Goal: Contribute content: Contribute content

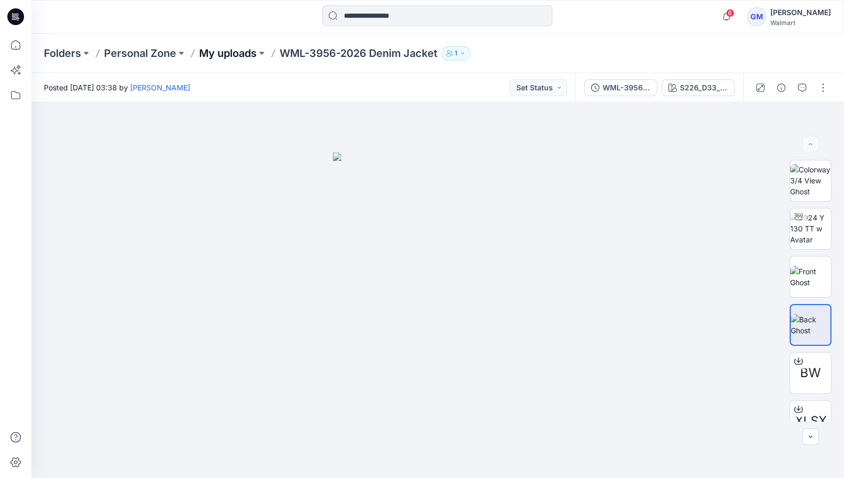
drag, startPoint x: 229, startPoint y: 42, endPoint x: 235, endPoint y: 53, distance: 12.9
click at [230, 48] on div "Folders Personal Zone My uploads WML-3956-2026 Denim Jacket 1" at bounding box center [437, 53] width 813 height 40
click at [235, 53] on p "My uploads" at bounding box center [227, 53] width 57 height 15
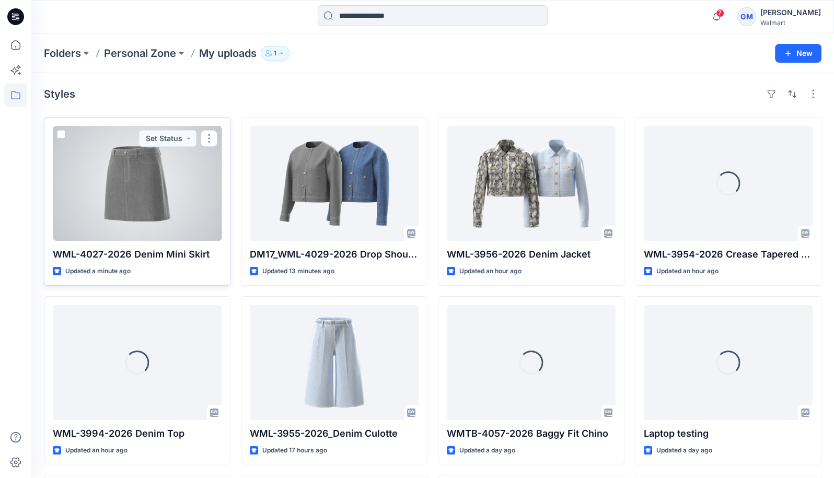
click at [136, 218] on div at bounding box center [137, 183] width 169 height 115
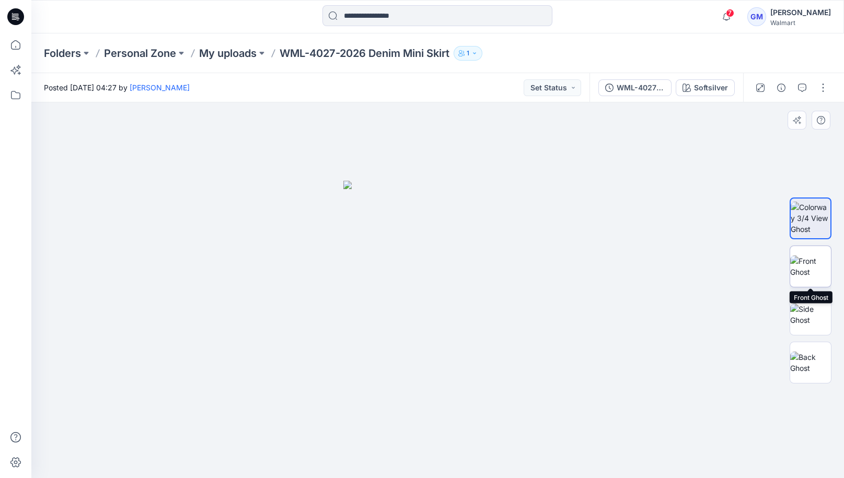
click at [808, 273] on img at bounding box center [810, 267] width 41 height 22
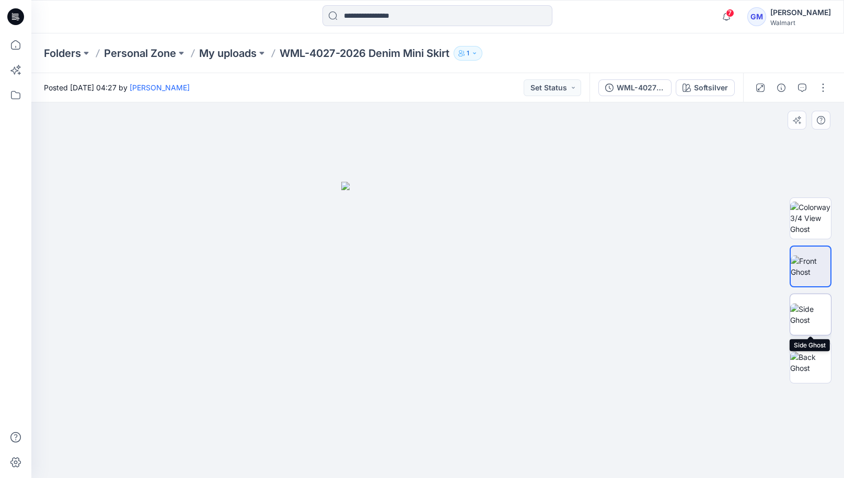
click at [809, 306] on img at bounding box center [810, 315] width 41 height 22
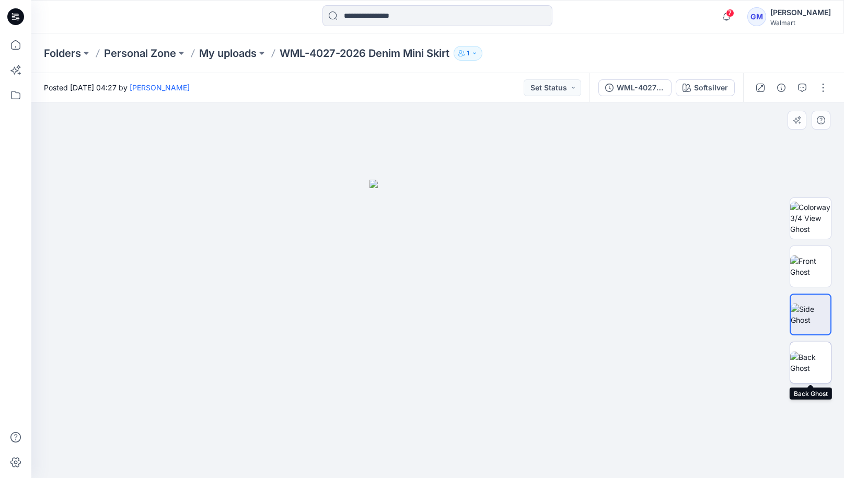
click at [818, 359] on img at bounding box center [810, 363] width 41 height 22
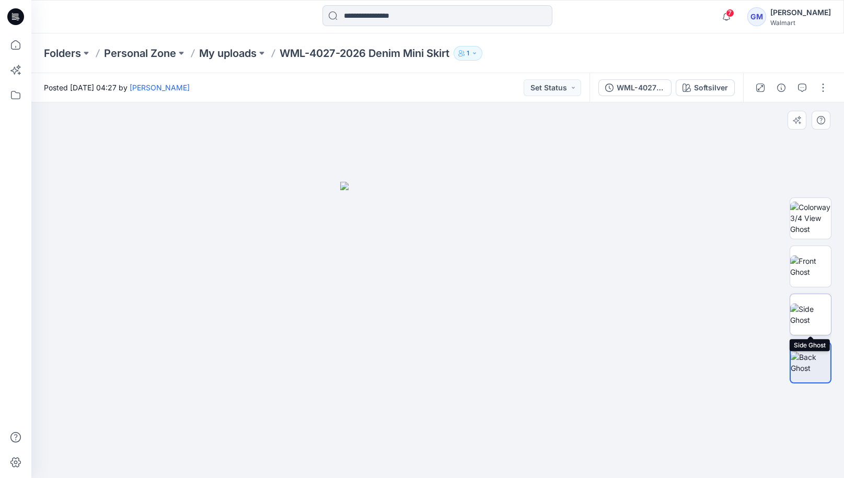
click at [818, 319] on img at bounding box center [810, 315] width 41 height 22
click at [813, 276] on img at bounding box center [810, 267] width 41 height 22
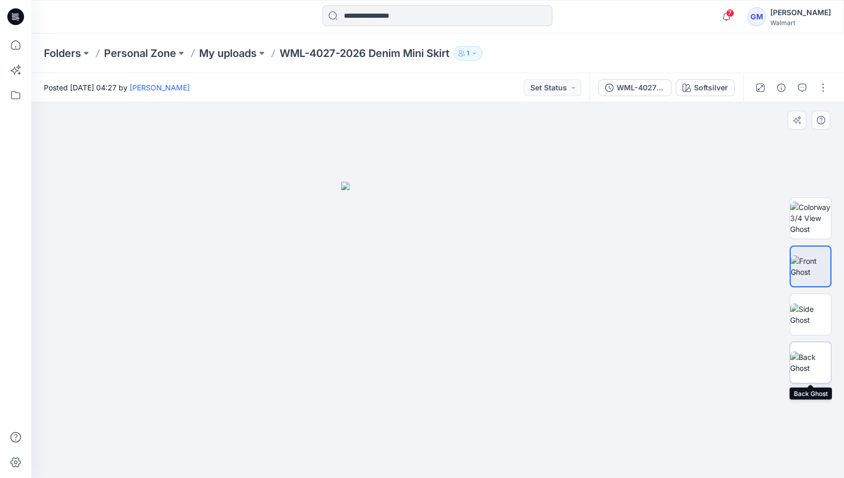
click at [814, 352] on img at bounding box center [810, 363] width 41 height 22
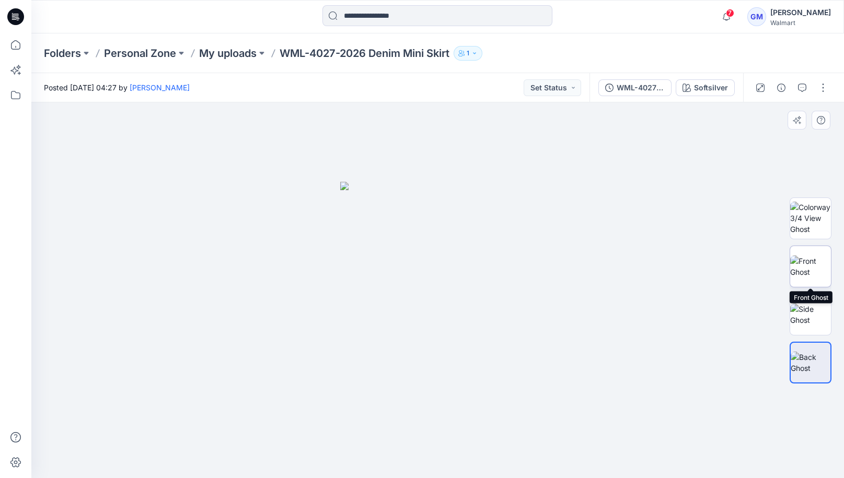
click at [819, 265] on img at bounding box center [810, 267] width 41 height 22
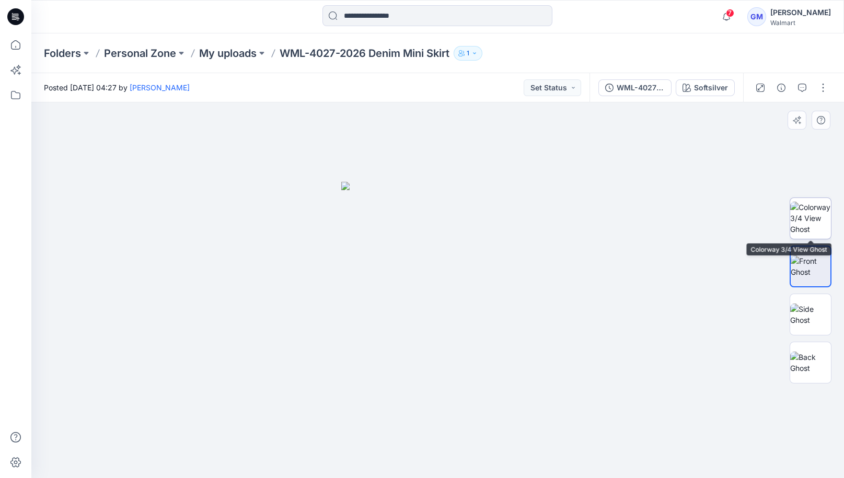
click at [823, 222] on img at bounding box center [810, 218] width 41 height 33
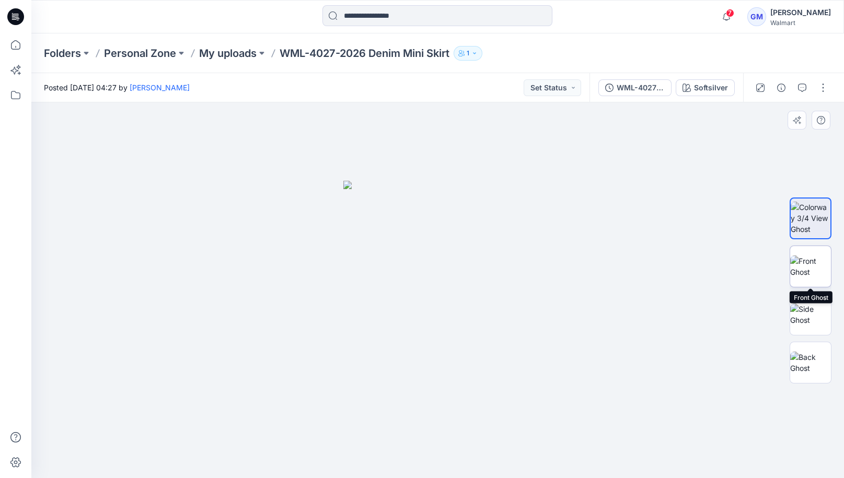
click at [816, 270] on img at bounding box center [810, 267] width 41 height 22
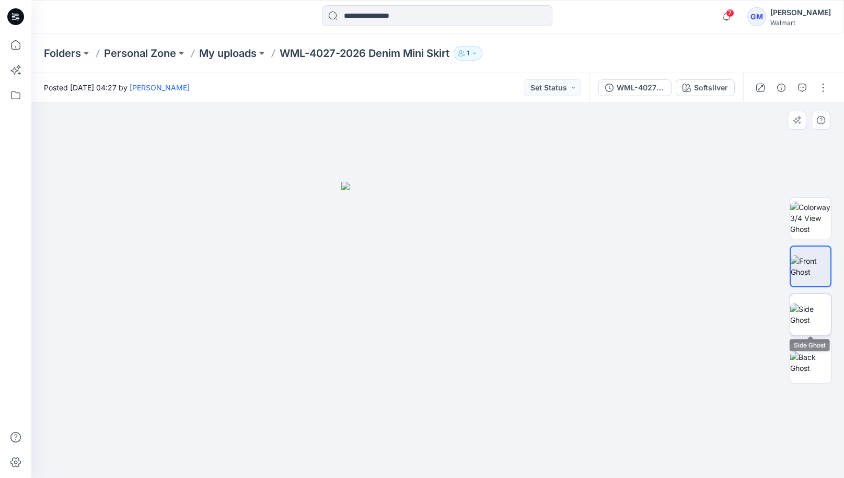
click at [815, 304] on img at bounding box center [810, 315] width 41 height 22
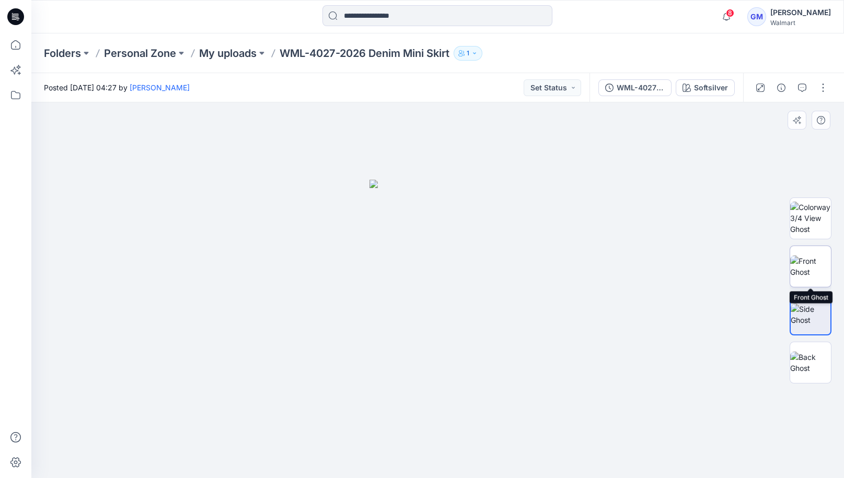
click at [803, 256] on img at bounding box center [810, 267] width 41 height 22
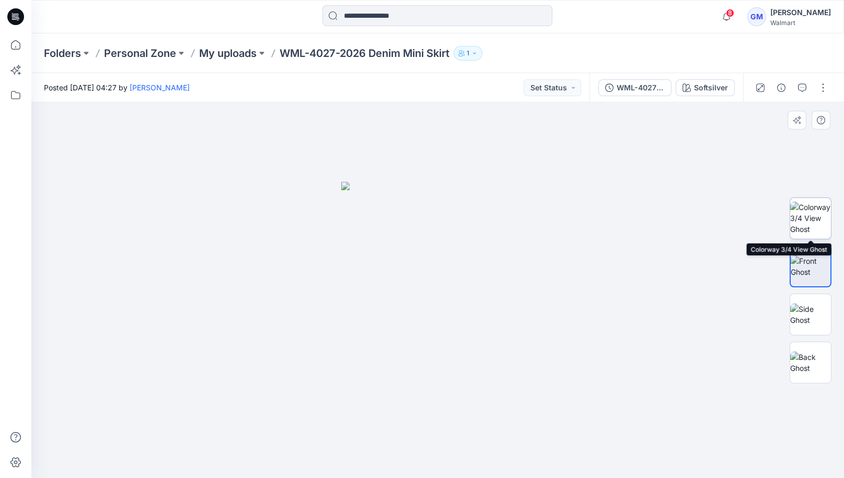
click at [804, 222] on img at bounding box center [810, 218] width 41 height 33
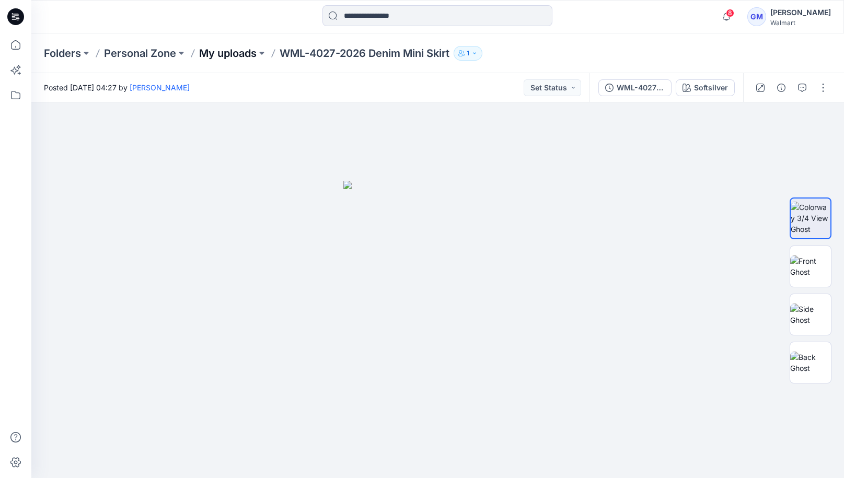
click at [241, 55] on p "My uploads" at bounding box center [227, 53] width 57 height 15
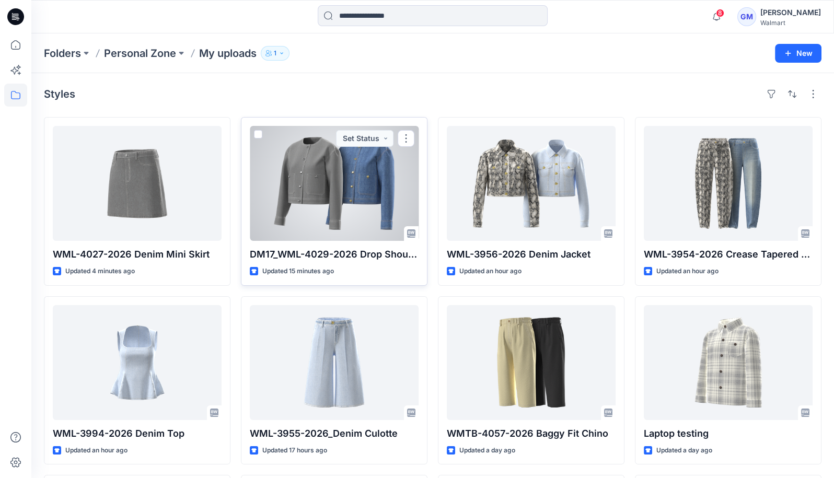
click at [314, 177] on div at bounding box center [334, 183] width 169 height 115
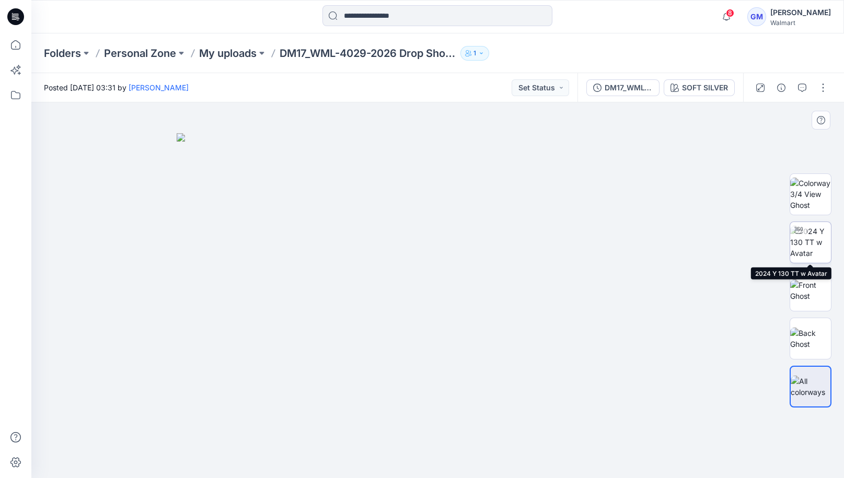
click at [827, 249] on img at bounding box center [810, 242] width 41 height 33
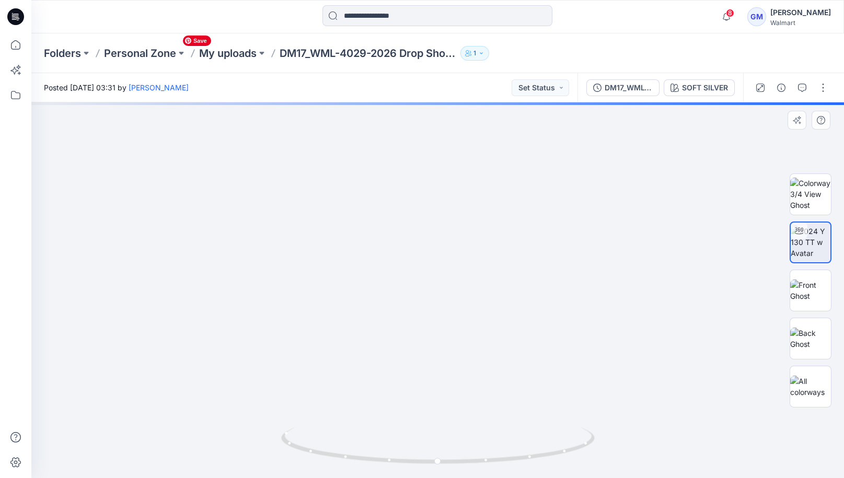
drag, startPoint x: 499, startPoint y: 225, endPoint x: 502, endPoint y: 183, distance: 41.9
drag, startPoint x: 504, startPoint y: 264, endPoint x: 503, endPoint y: 171, distance: 93.1
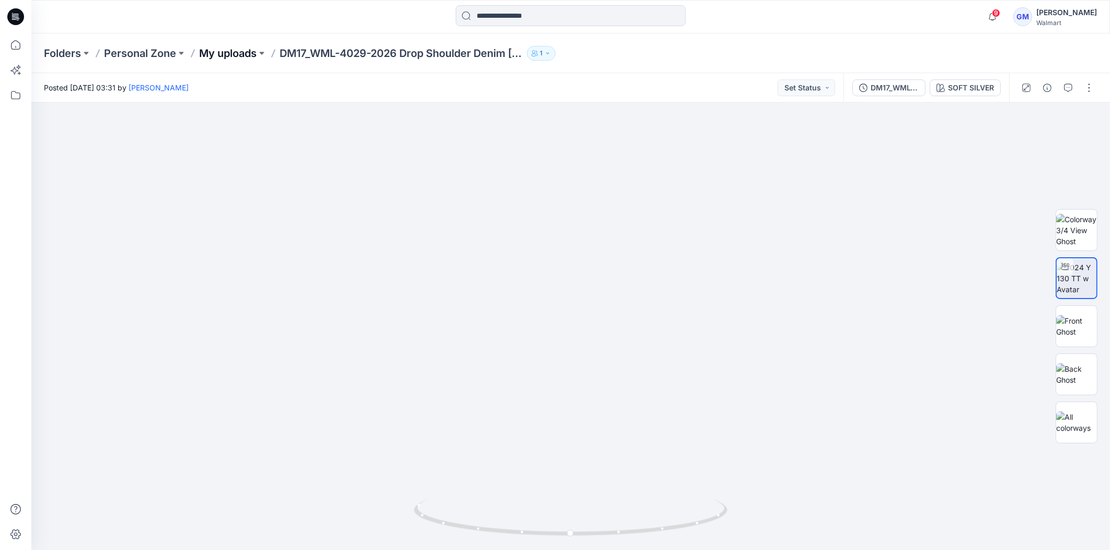
click at [241, 49] on p "My uploads" at bounding box center [227, 53] width 57 height 15
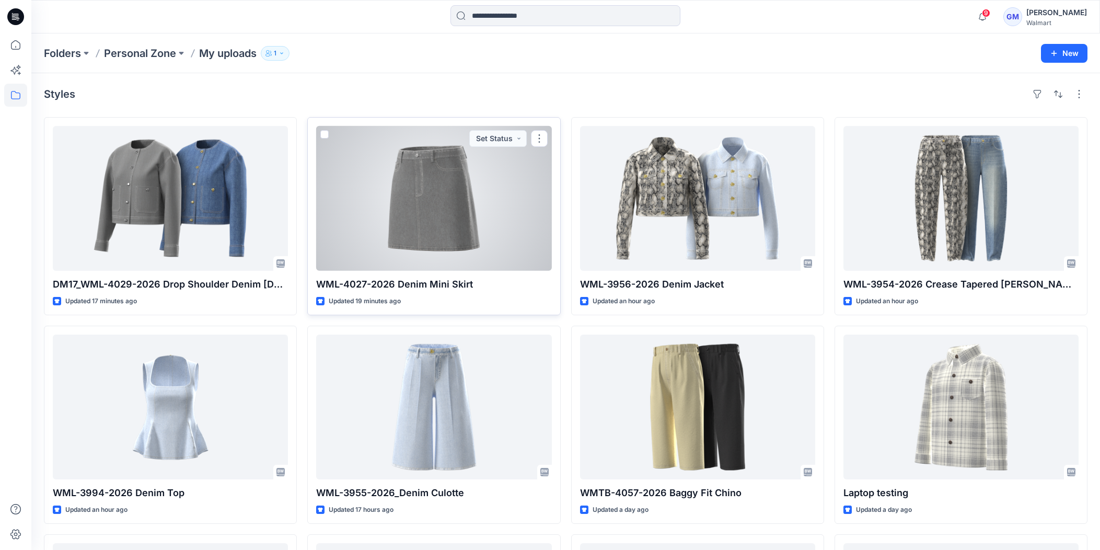
click at [420, 214] on div at bounding box center [433, 198] width 235 height 145
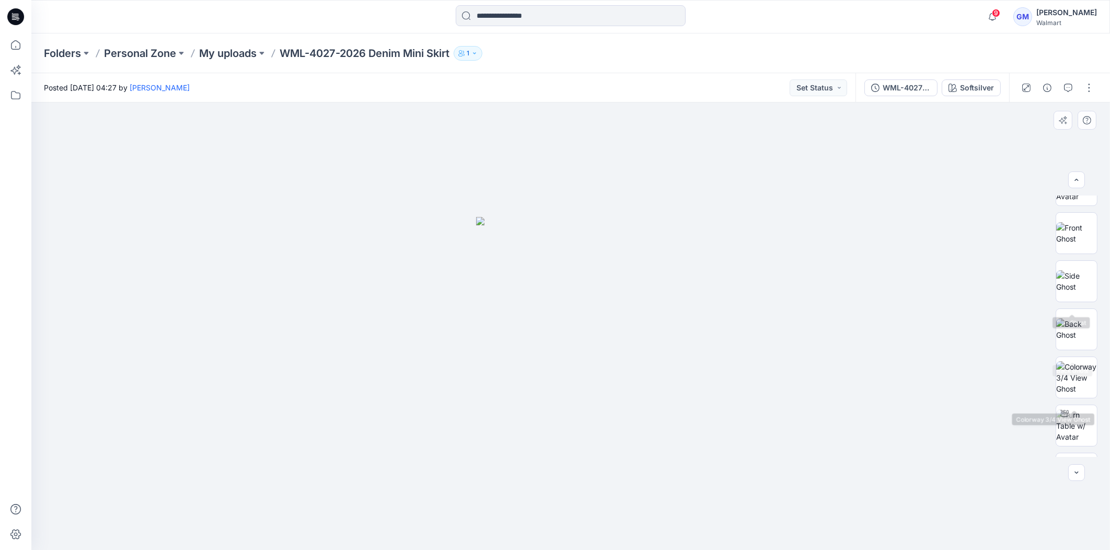
scroll to position [52, 0]
click at [844, 87] on button "button" at bounding box center [1089, 87] width 17 height 17
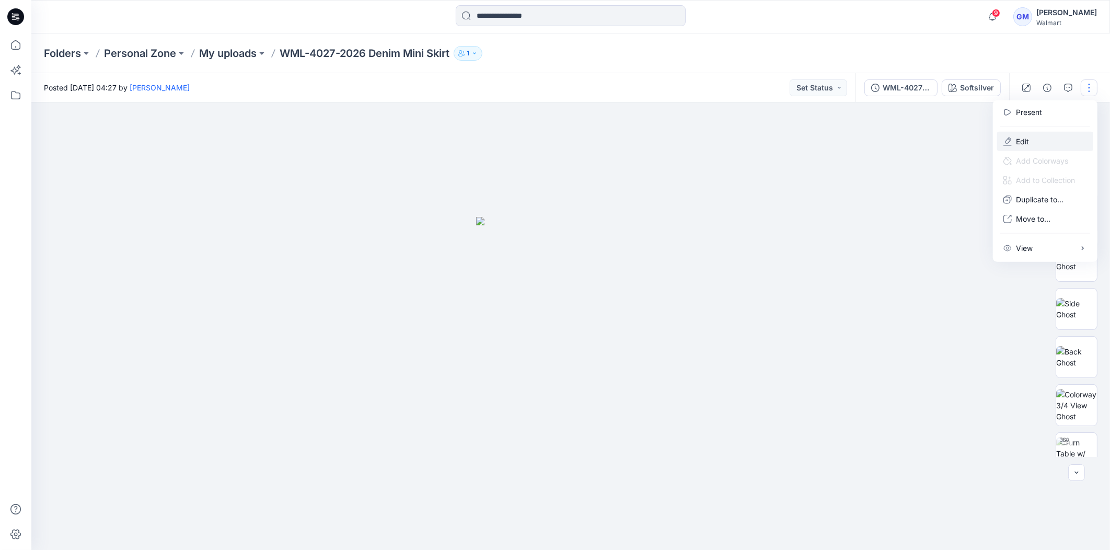
click at [844, 143] on p "Edit" at bounding box center [1022, 141] width 13 height 11
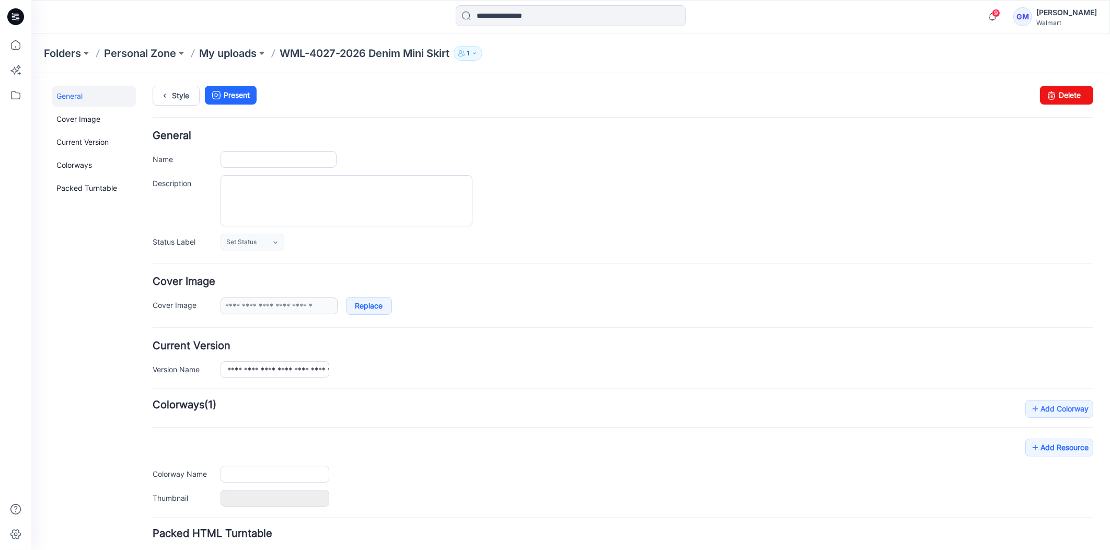
type input "**********"
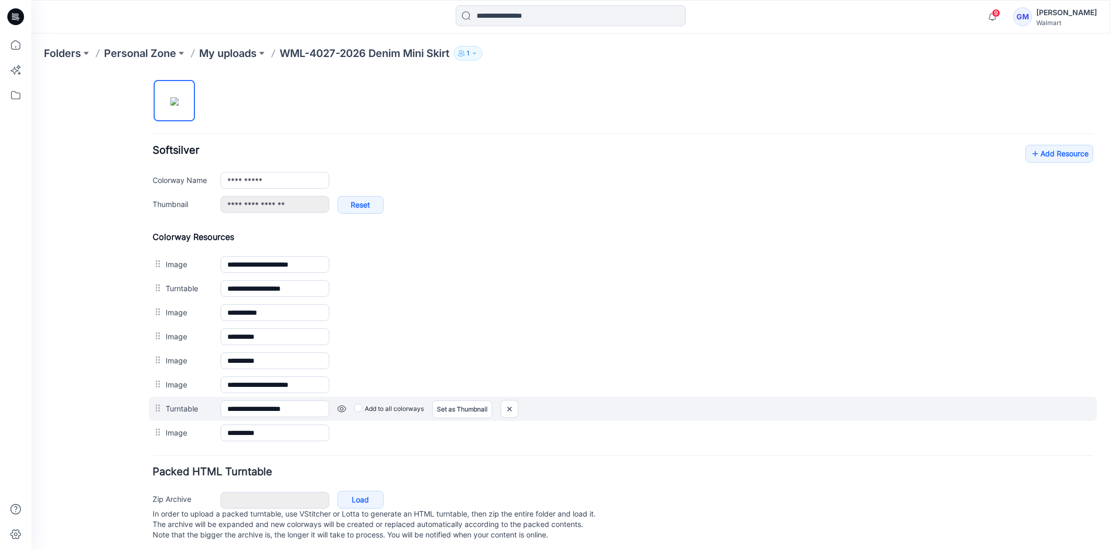
scroll to position [358, 0]
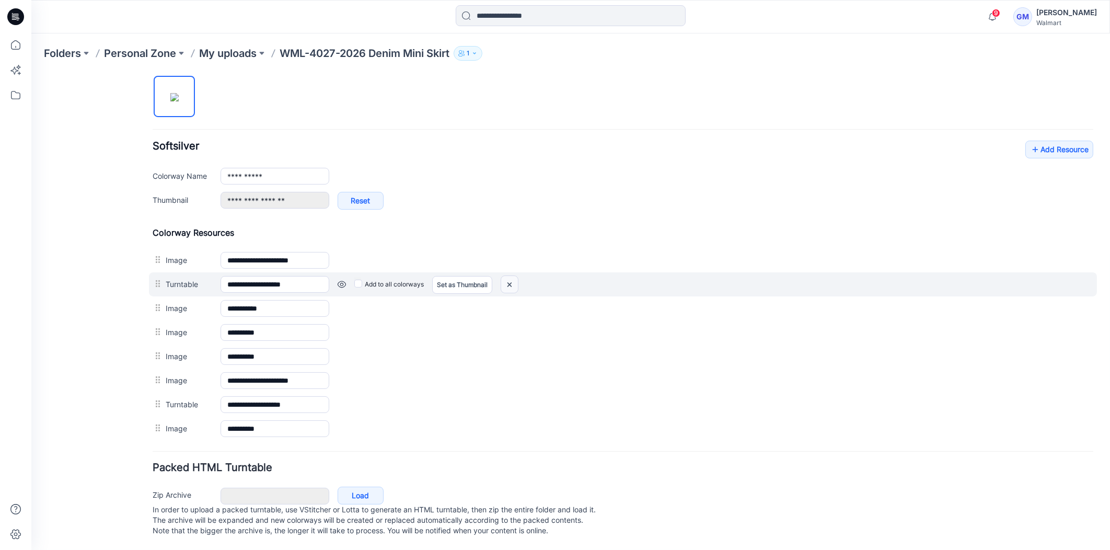
drag, startPoint x: 510, startPoint y: 277, endPoint x: 651, endPoint y: 133, distance: 201.8
click at [510, 277] on img at bounding box center [509, 283] width 17 height 17
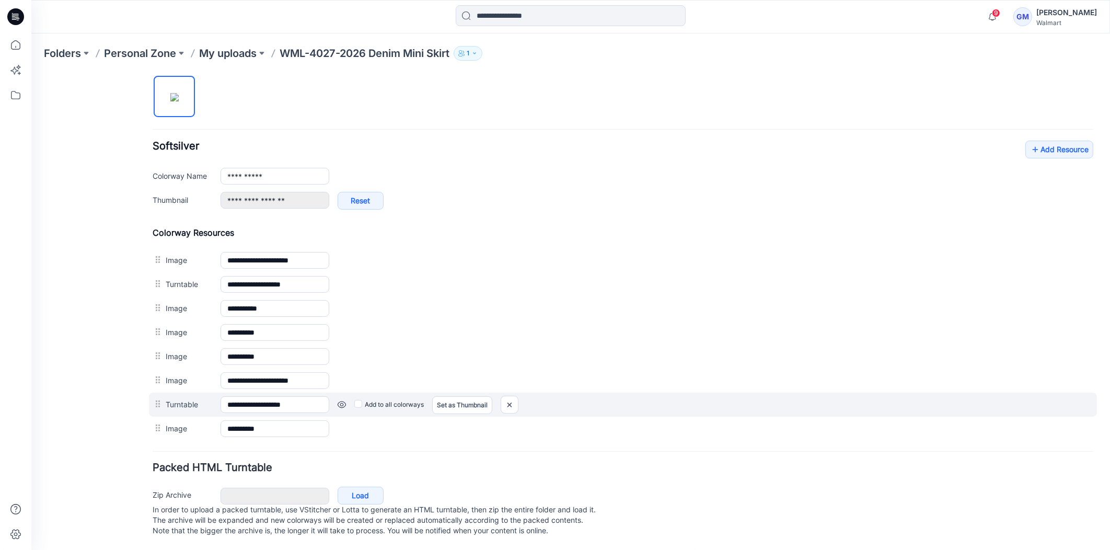
scroll to position [335, 0]
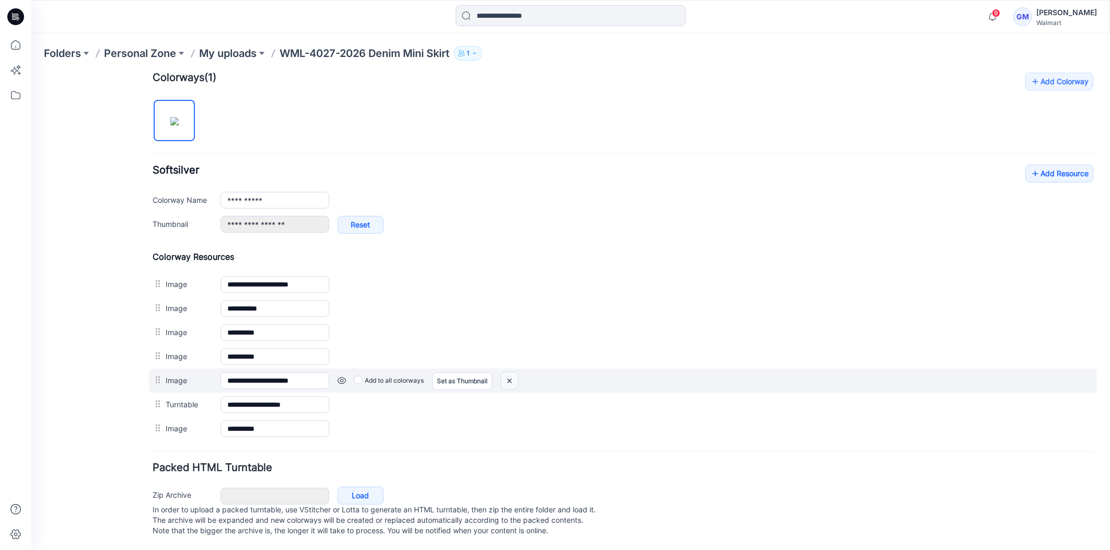
drag, startPoint x: 511, startPoint y: 367, endPoint x: 663, endPoint y: 128, distance: 283.4
click at [511, 372] on img at bounding box center [509, 380] width 17 height 17
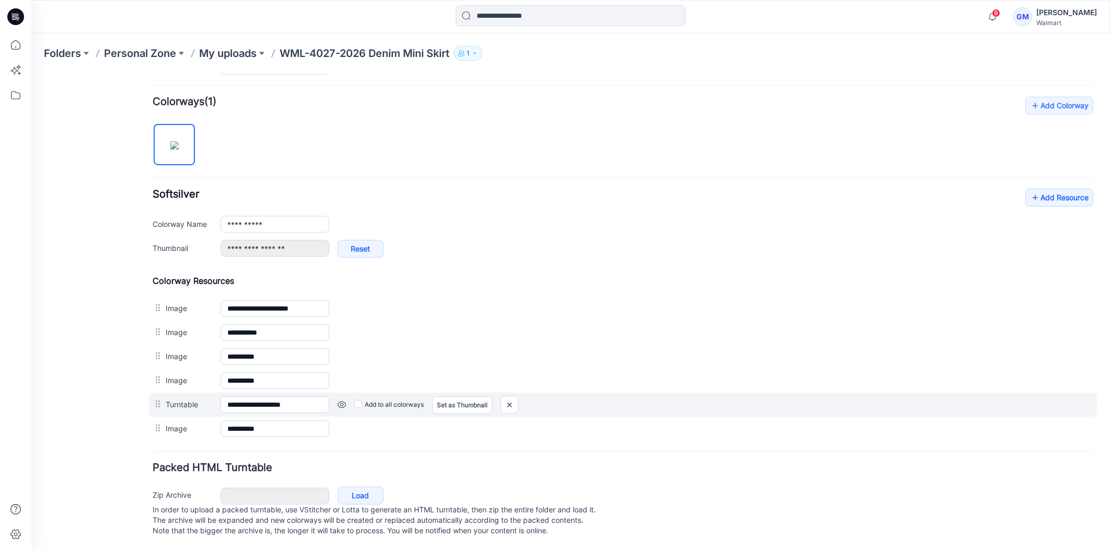
scroll to position [299, 0]
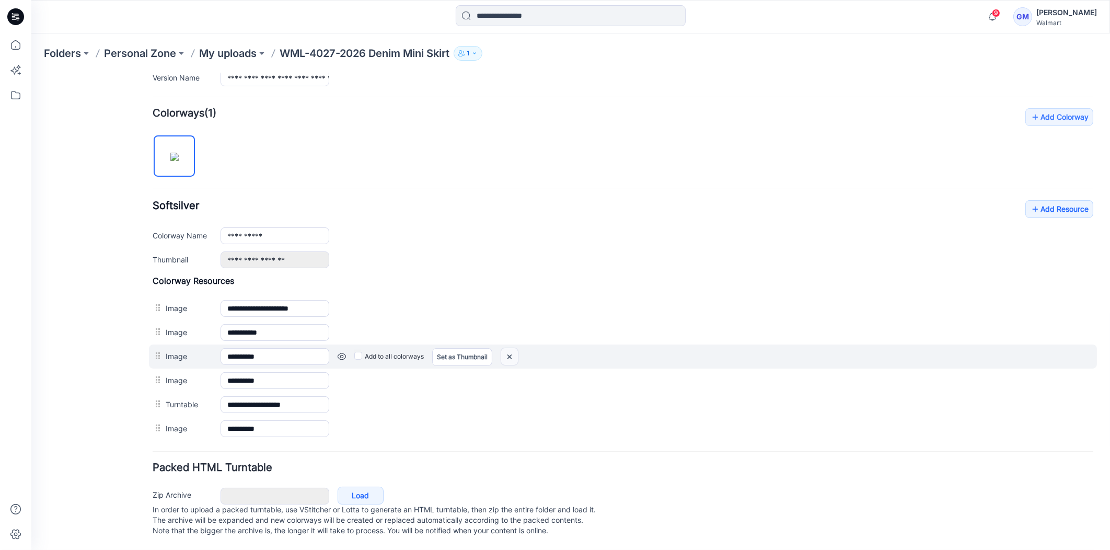
click at [504, 348] on img at bounding box center [509, 356] width 17 height 17
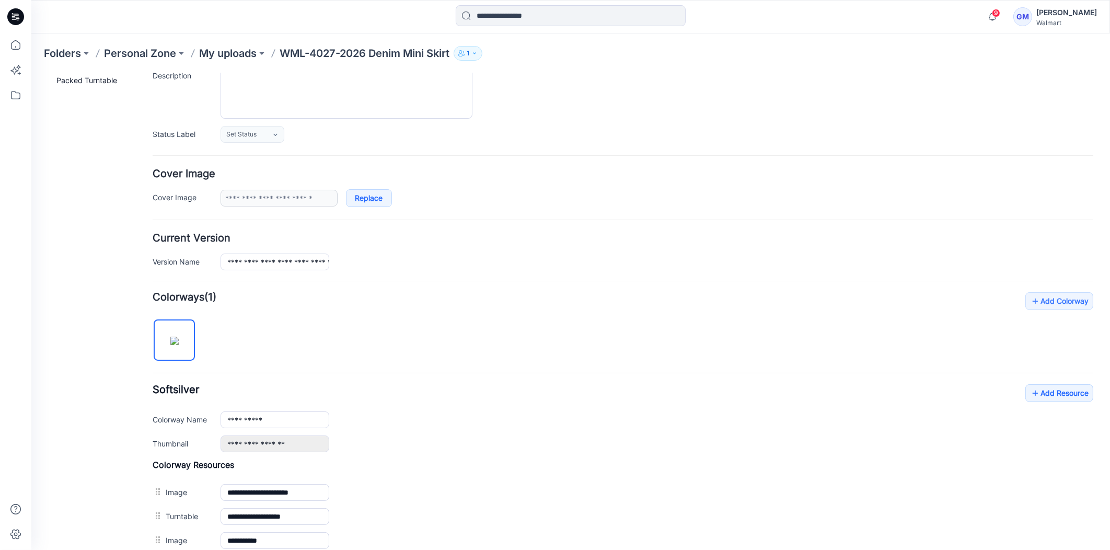
scroll to position [0, 0]
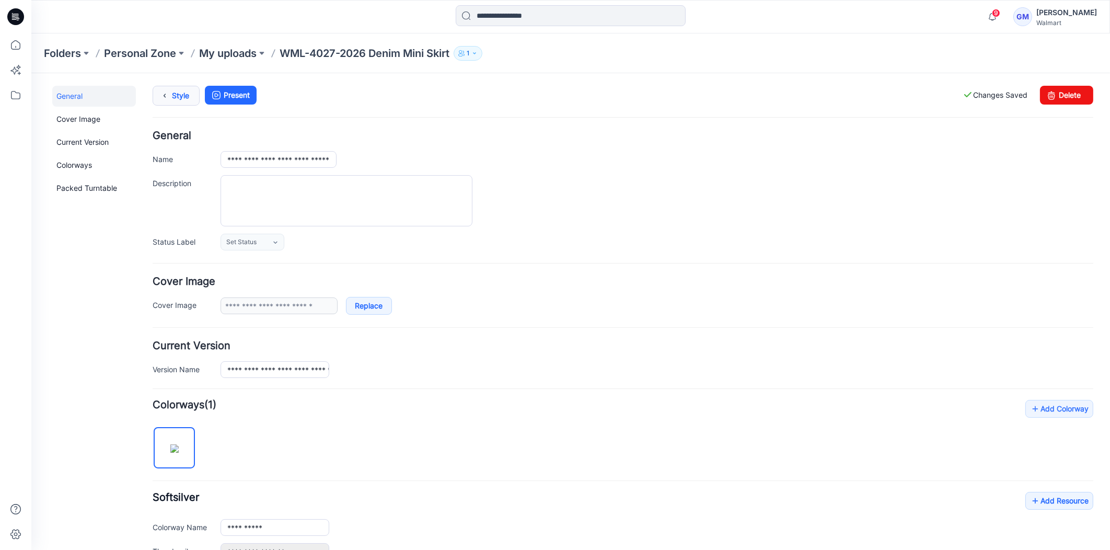
click at [181, 95] on link "Style" at bounding box center [176, 95] width 47 height 20
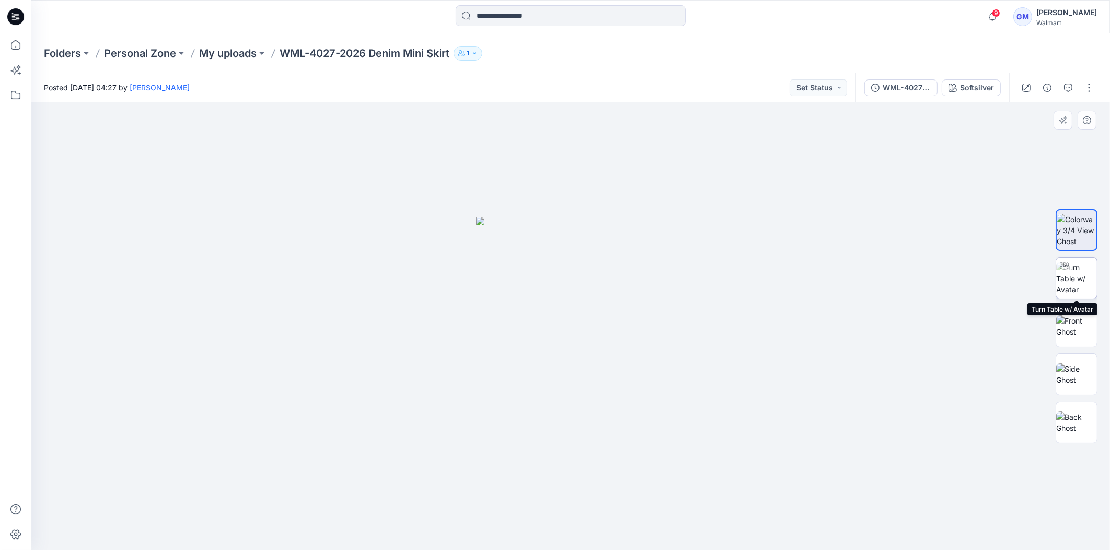
click at [1091, 281] on img at bounding box center [1076, 278] width 41 height 33
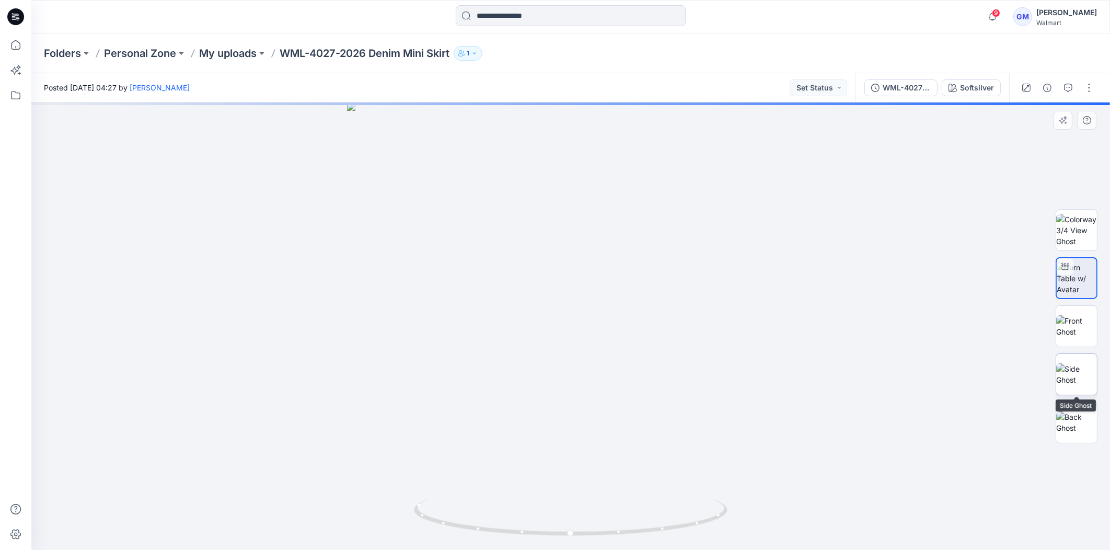
click at [1077, 363] on img at bounding box center [1076, 374] width 41 height 22
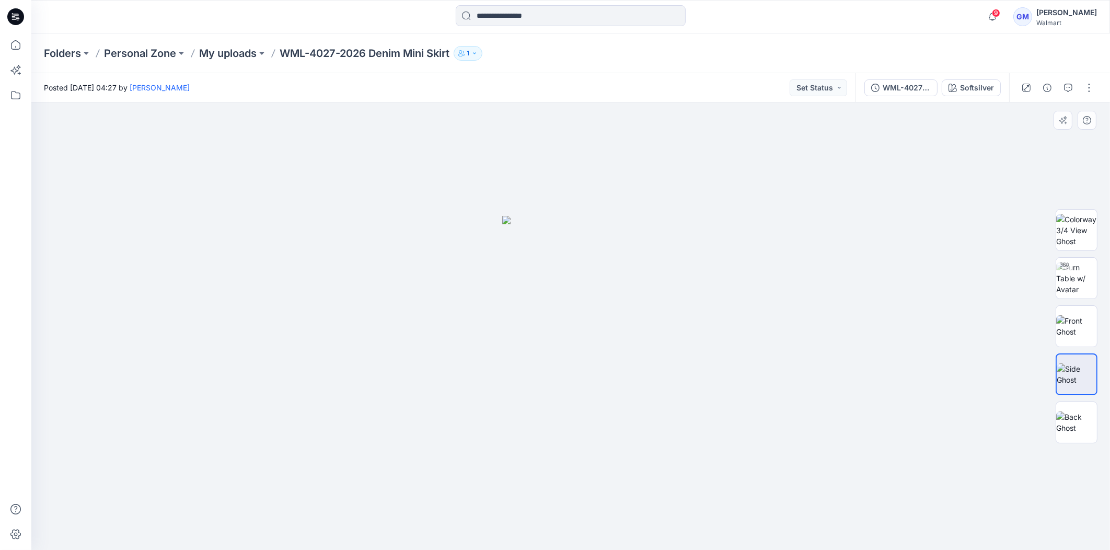
click at [1075, 374] on img at bounding box center [1077, 374] width 40 height 22
click at [1079, 279] on img at bounding box center [1076, 278] width 41 height 33
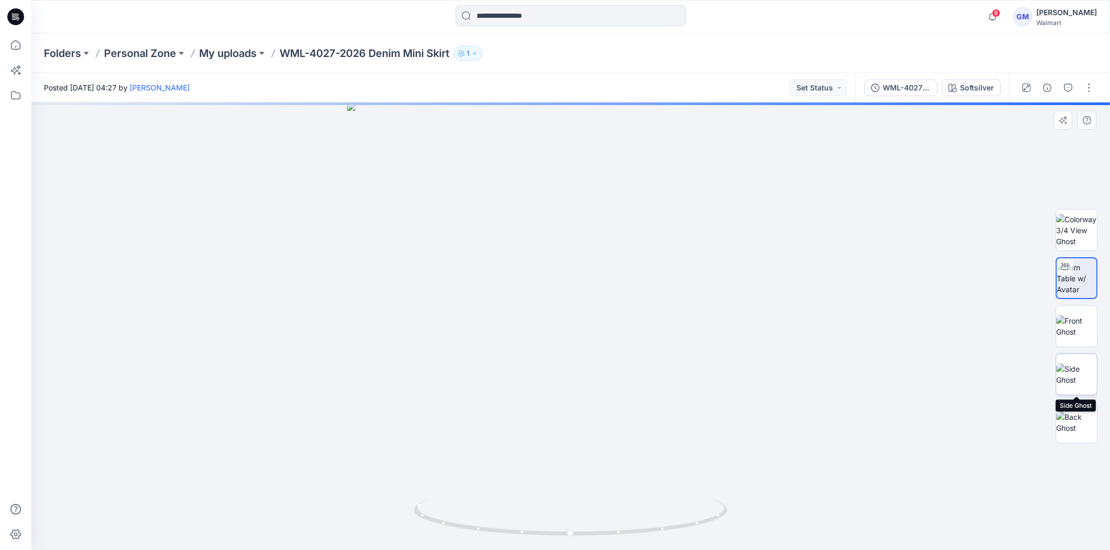
click at [1079, 385] on img at bounding box center [1076, 374] width 41 height 22
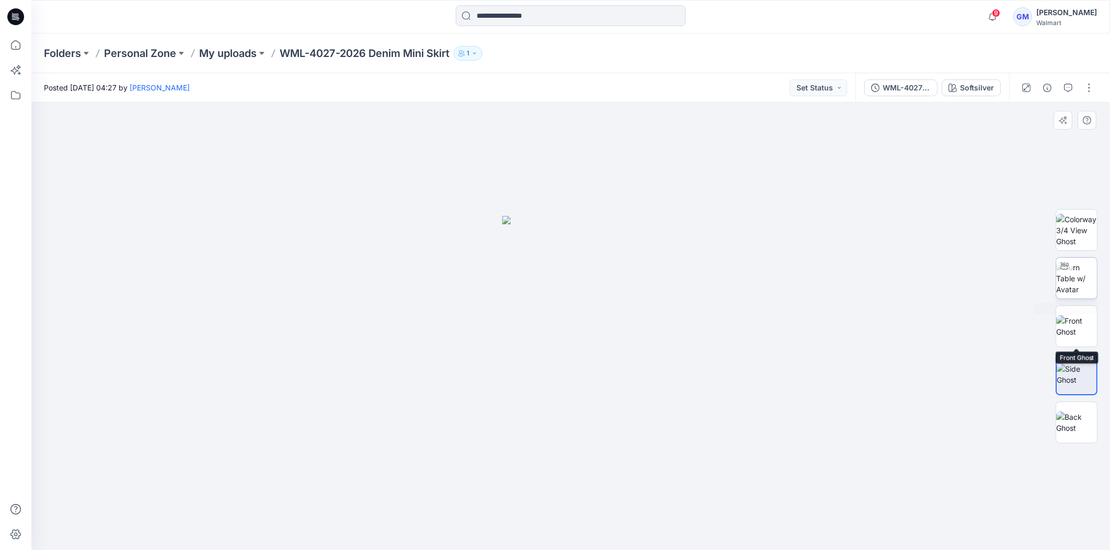
click at [1089, 286] on img at bounding box center [1076, 278] width 41 height 33
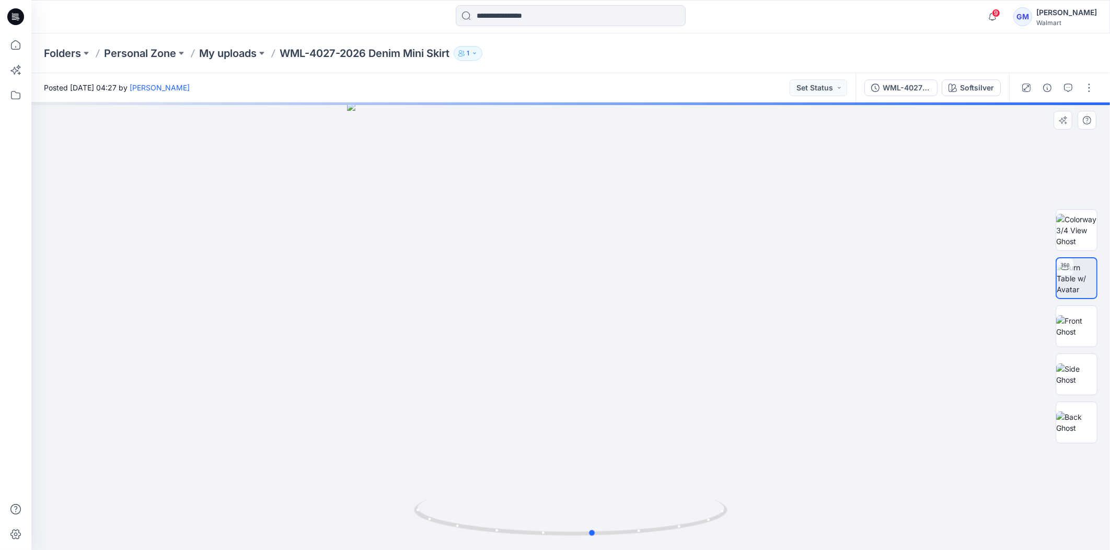
drag, startPoint x: 566, startPoint y: 531, endPoint x: 528, endPoint y: 476, distance: 66.1
click at [277, 509] on div at bounding box center [570, 325] width 1079 height 447
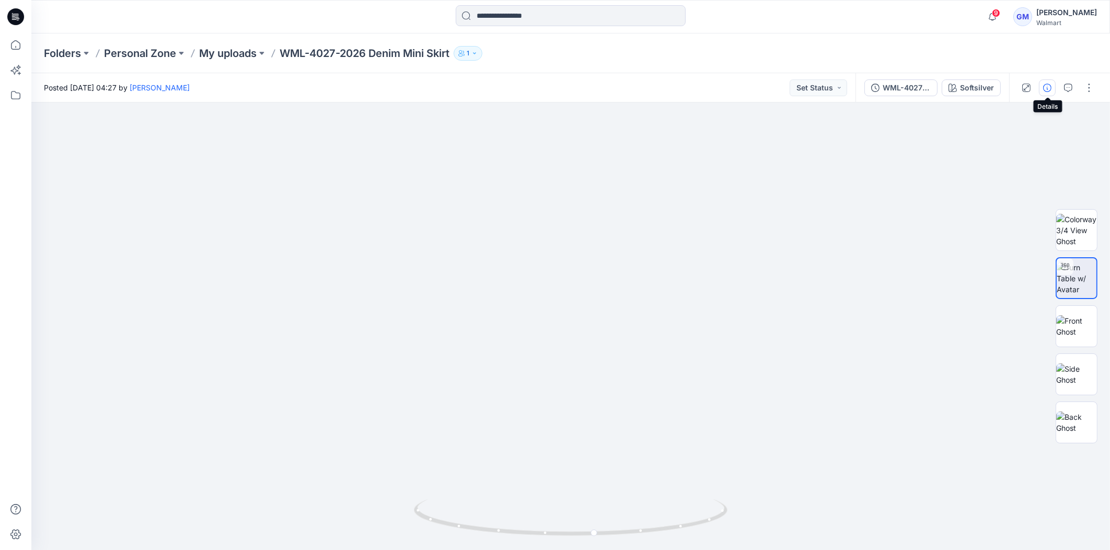
click at [1046, 90] on icon "button" at bounding box center [1047, 88] width 8 height 8
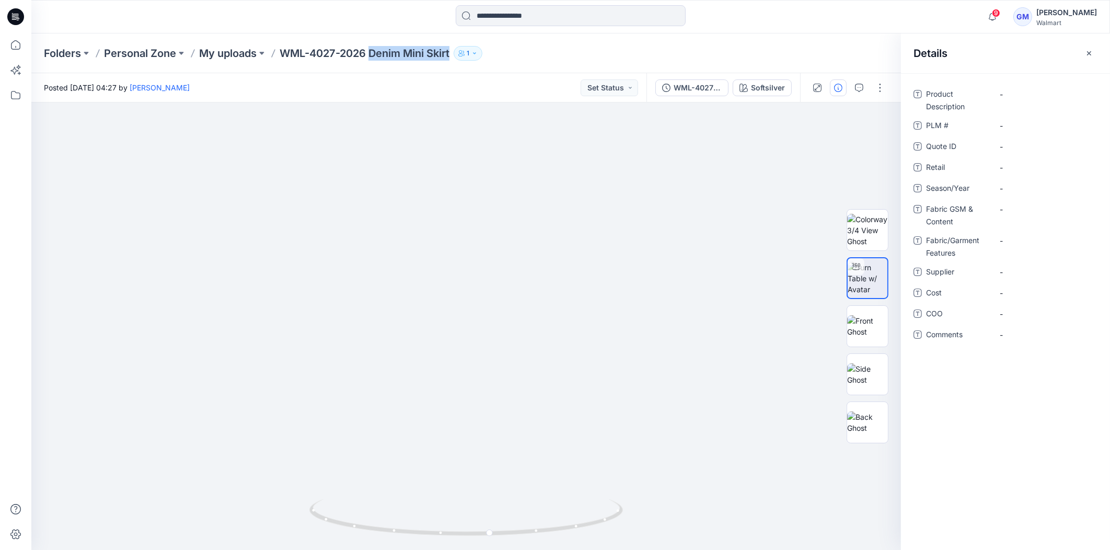
drag, startPoint x: 372, startPoint y: 52, endPoint x: 496, endPoint y: 62, distance: 124.8
click at [496, 62] on div "Folders Personal Zone My uploads WML-4027-2026 Denim Mini Skirt 1" at bounding box center [570, 53] width 1079 height 40
copy div "Denim Mini Skirt 1"
click at [1056, 93] on Description "-" at bounding box center [1045, 94] width 91 height 11
type textarea "**********"
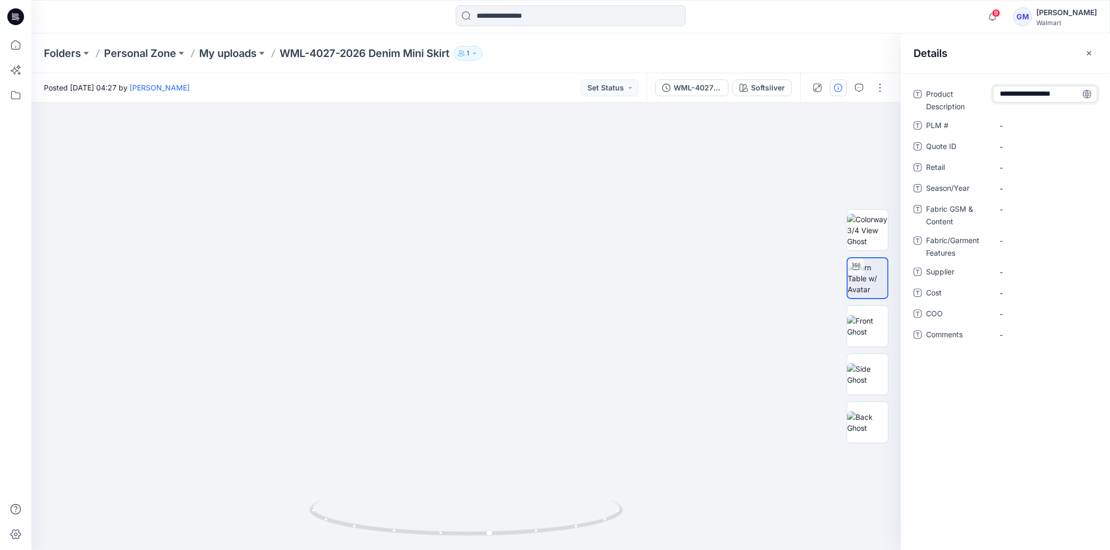
scroll to position [28, 0]
click at [1003, 105] on Description "Denim Mini Skirt" at bounding box center [1045, 102] width 91 height 33
click at [1003, 105] on textarea "**********" at bounding box center [1045, 102] width 105 height 33
type textarea "**********"
click at [1030, 187] on span "-" at bounding box center [1045, 188] width 91 height 11
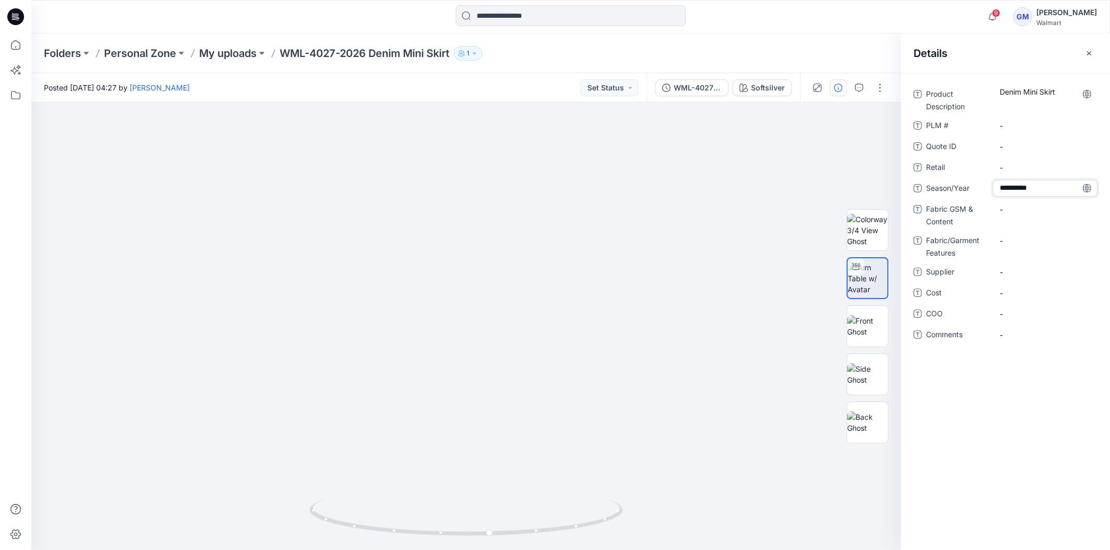
type textarea "**********"
click at [1007, 273] on span "-" at bounding box center [1045, 272] width 91 height 11
type textarea "****"
click at [1007, 309] on span "-" at bounding box center [1045, 313] width 91 height 11
click at [1007, 309] on textarea at bounding box center [1045, 313] width 105 height 17
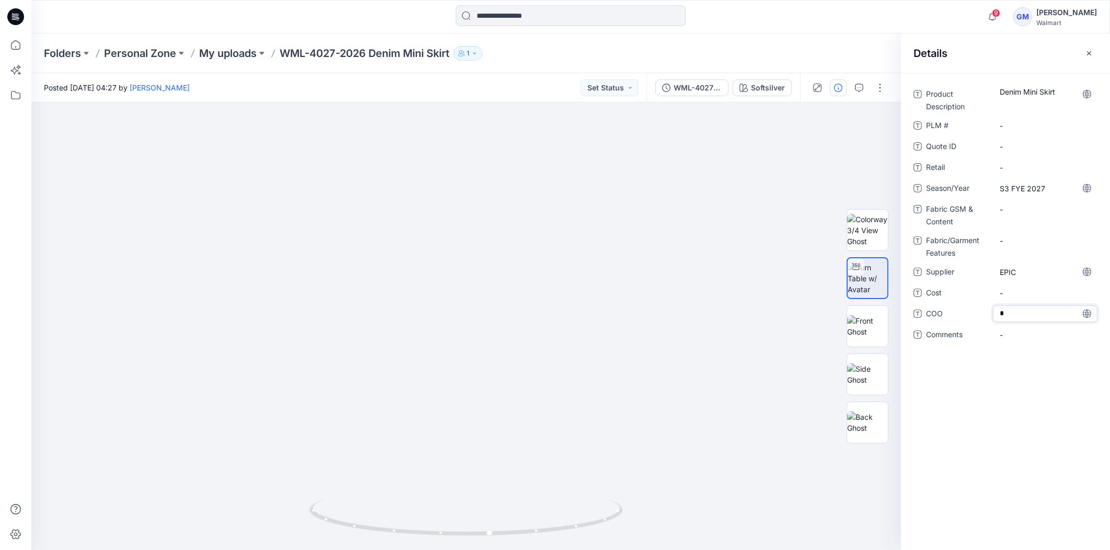
type textarea "**"
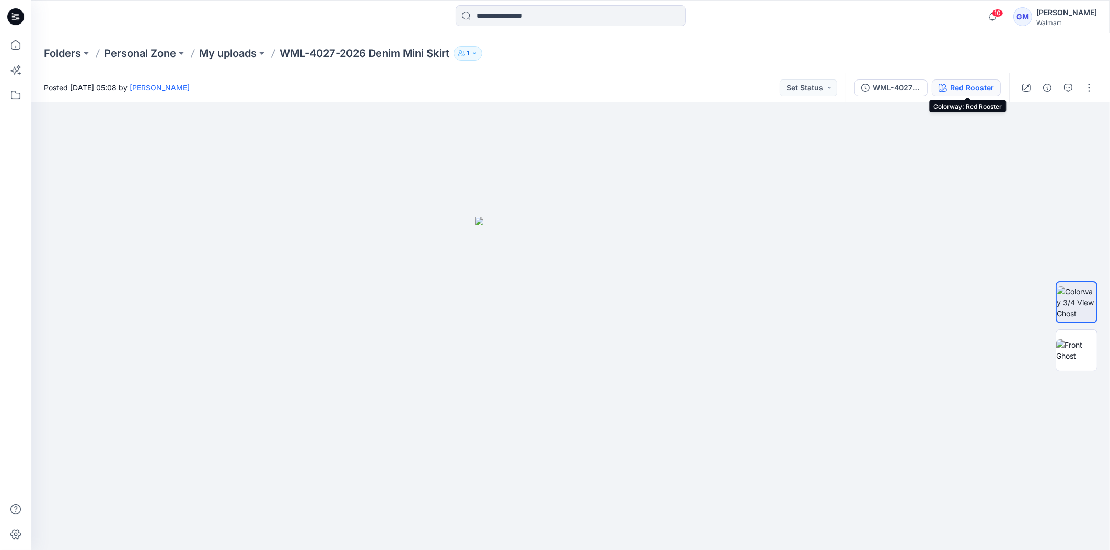
click at [981, 90] on div "Red Rooster" at bounding box center [972, 87] width 44 height 11
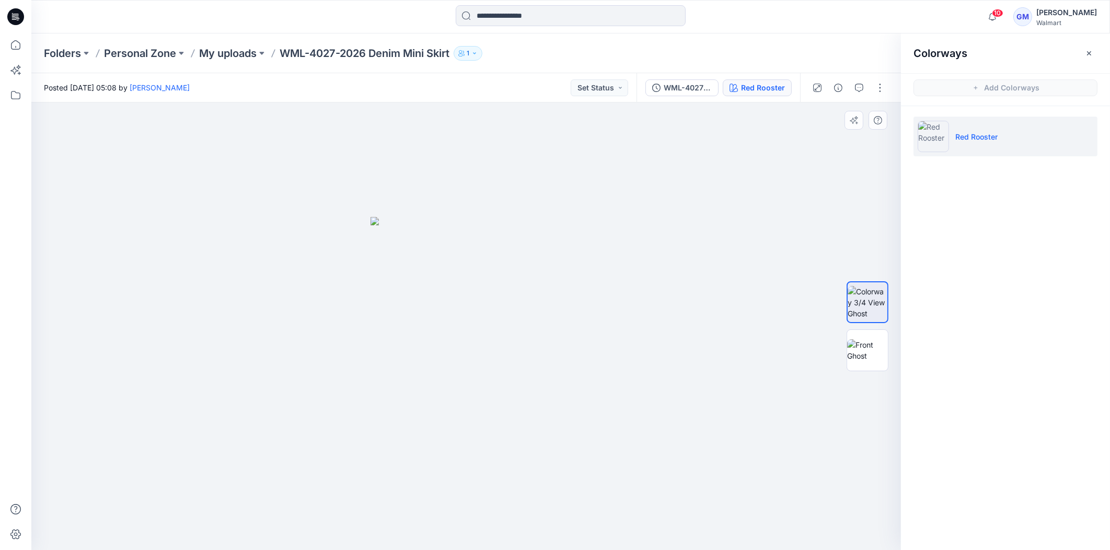
click at [775, 279] on div at bounding box center [466, 325] width 870 height 447
click at [837, 89] on icon "button" at bounding box center [838, 88] width 8 height 8
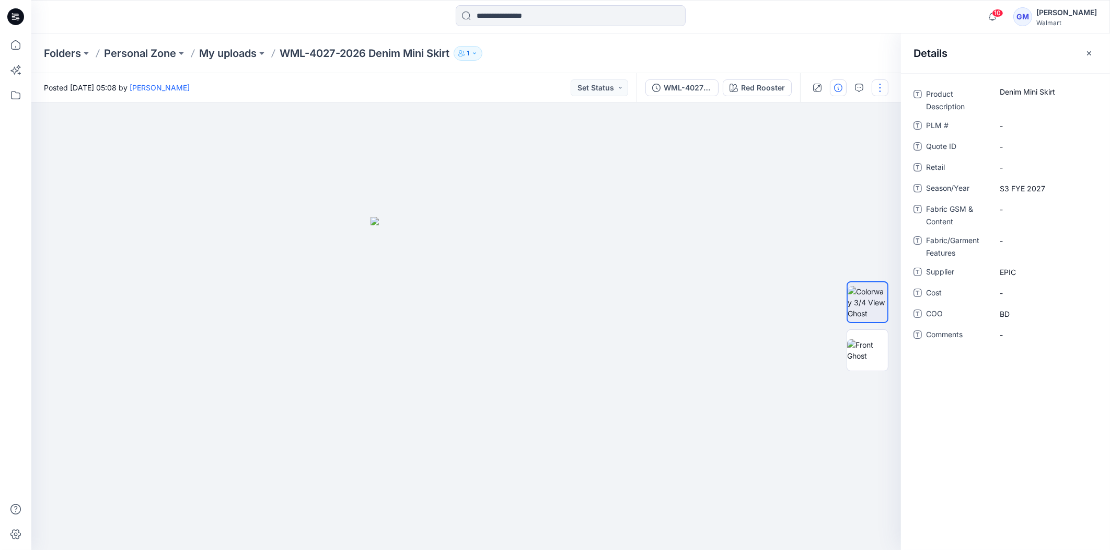
click at [874, 83] on button "button" at bounding box center [880, 87] width 17 height 17
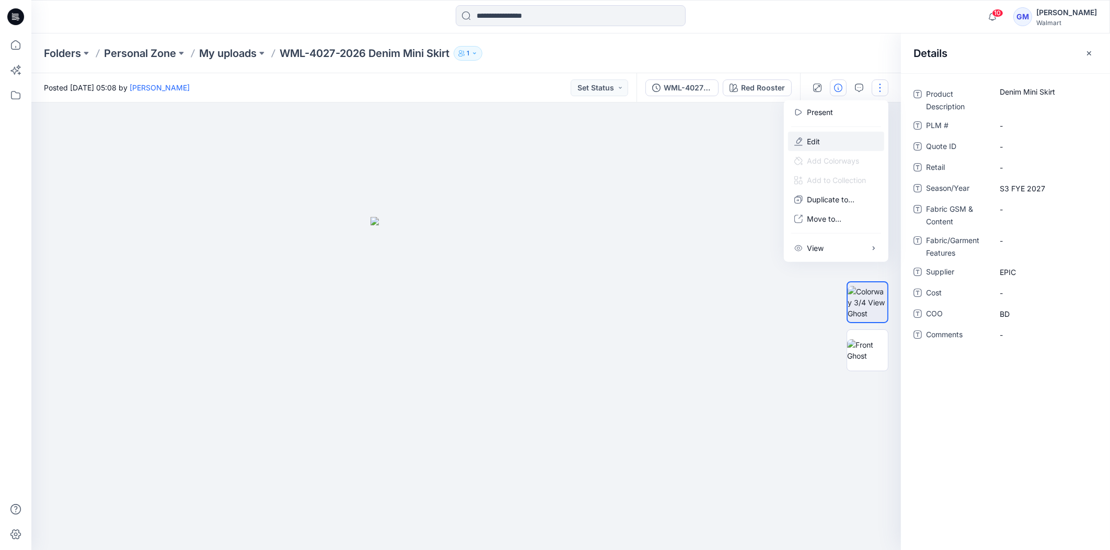
click at [833, 135] on button "Edit" at bounding box center [836, 141] width 96 height 19
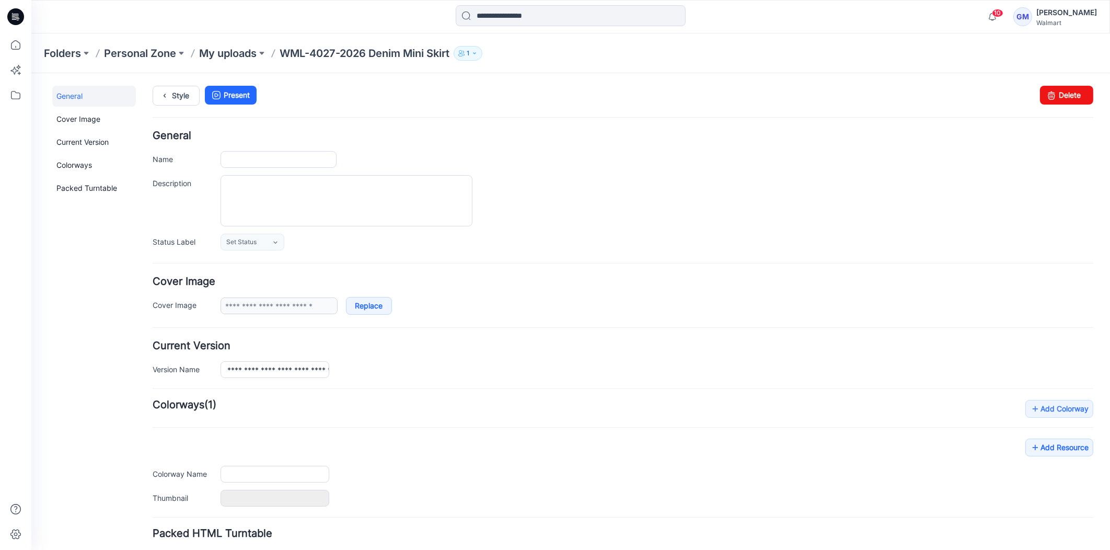
type input "**********"
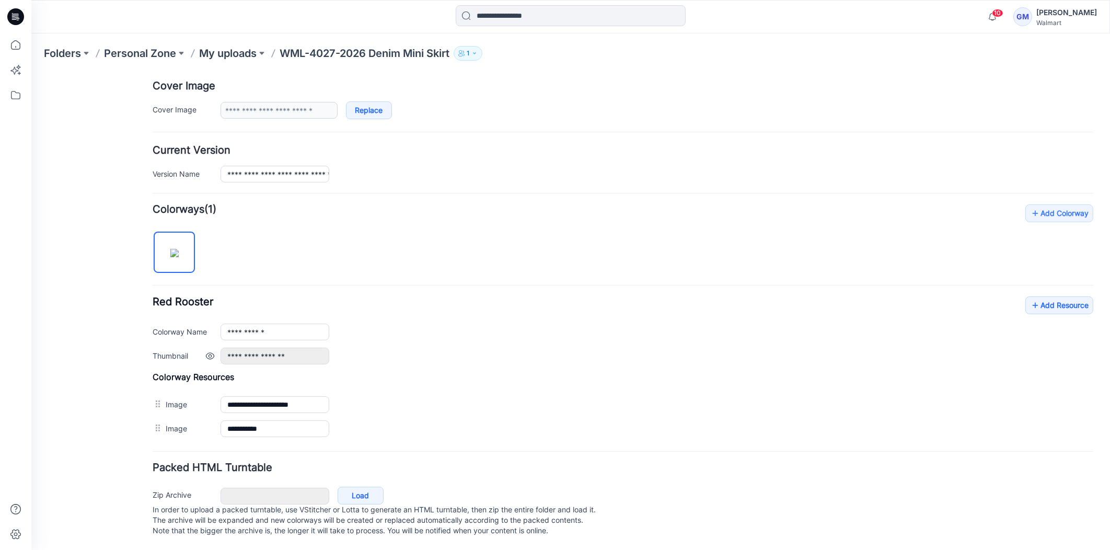
scroll to position [203, 0]
click at [1045, 296] on link "Add Resource" at bounding box center [1060, 305] width 68 height 18
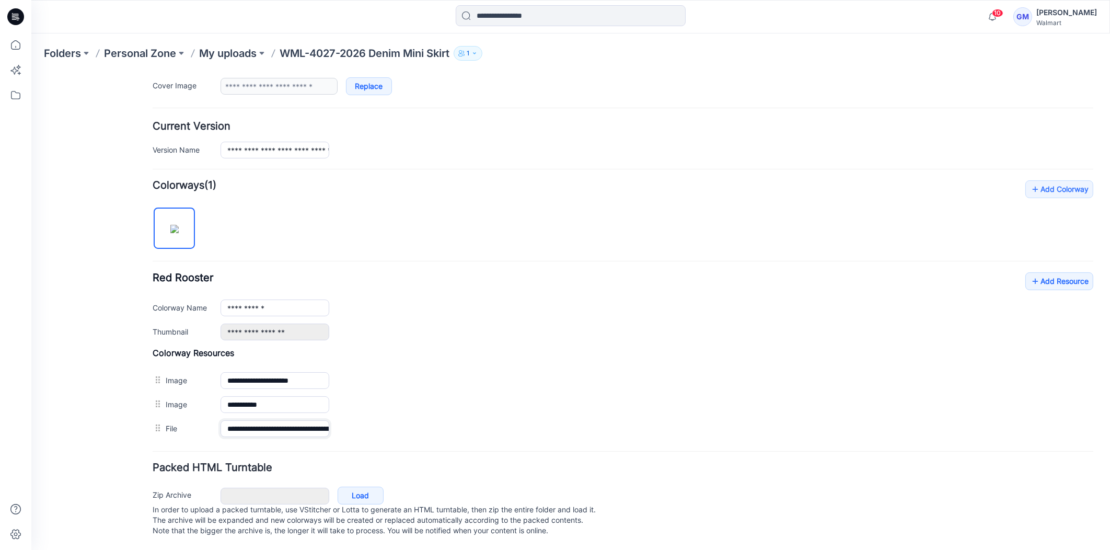
scroll to position [0, 122]
drag, startPoint x: 285, startPoint y: 417, endPoint x: 525, endPoint y: 435, distance: 240.6
click at [533, 433] on form "**********" at bounding box center [623, 225] width 941 height 628
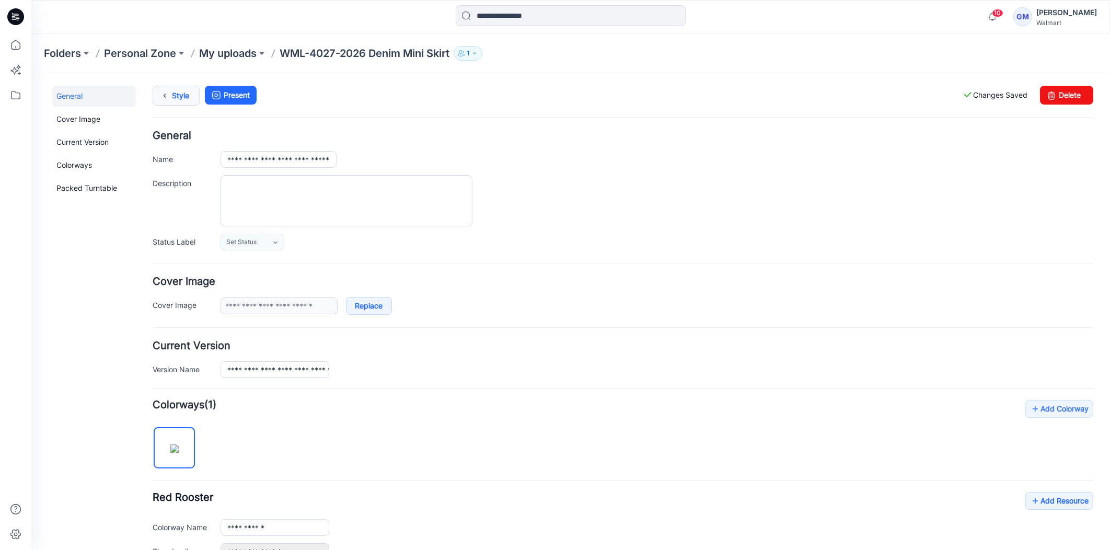
click at [190, 90] on link "Style" at bounding box center [176, 95] width 47 height 20
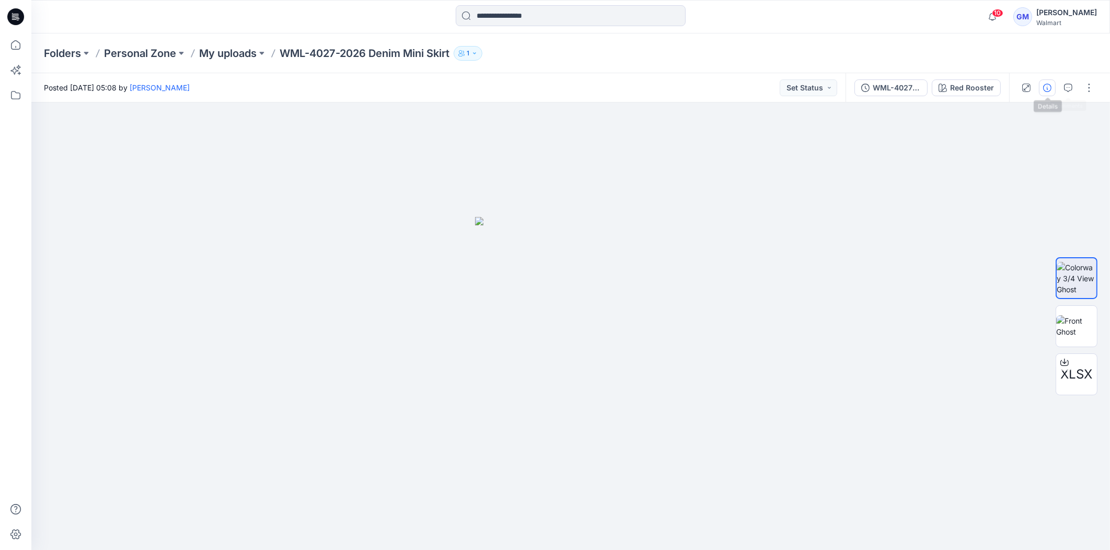
click at [1051, 92] on button "button" at bounding box center [1047, 87] width 17 height 17
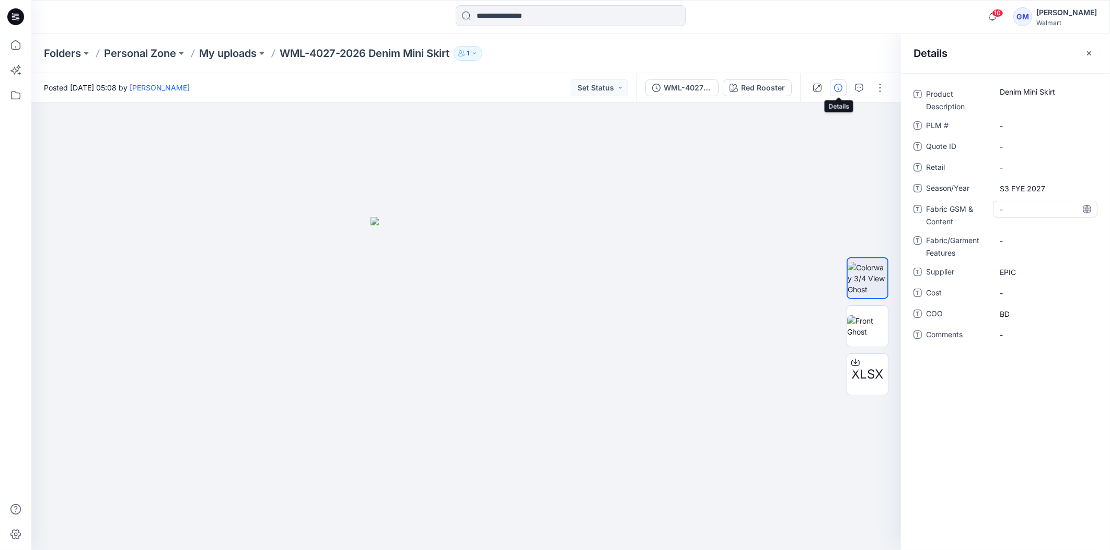
click at [1011, 208] on Content "-" at bounding box center [1045, 209] width 91 height 11
type textarea "**********"
click at [1064, 211] on Content "99% Cotton, 1% Spandex, 10.5oz," at bounding box center [1045, 212] width 91 height 22
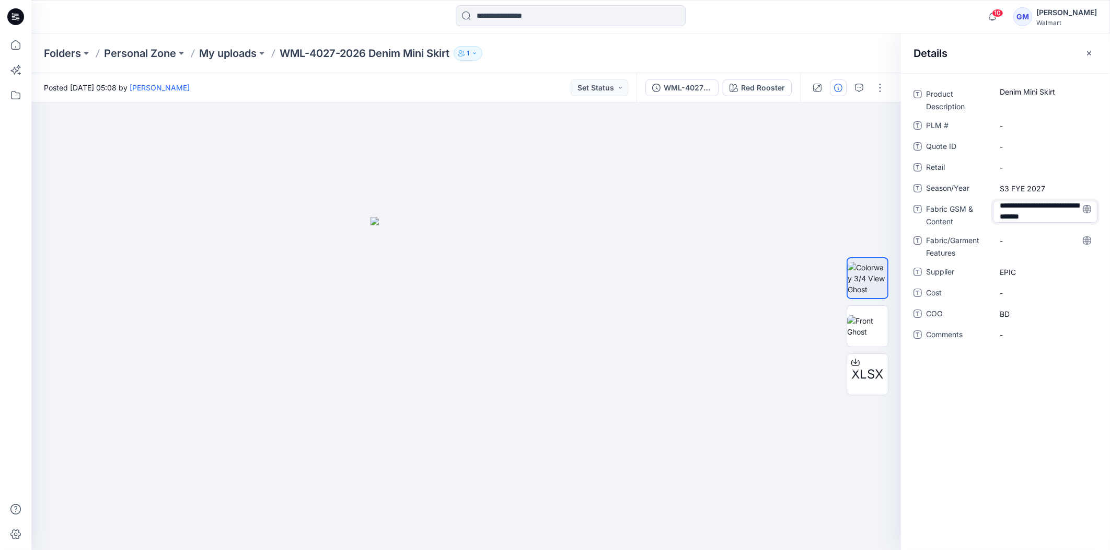
type textarea "**********"
